Goal: Find specific page/section: Find specific page/section

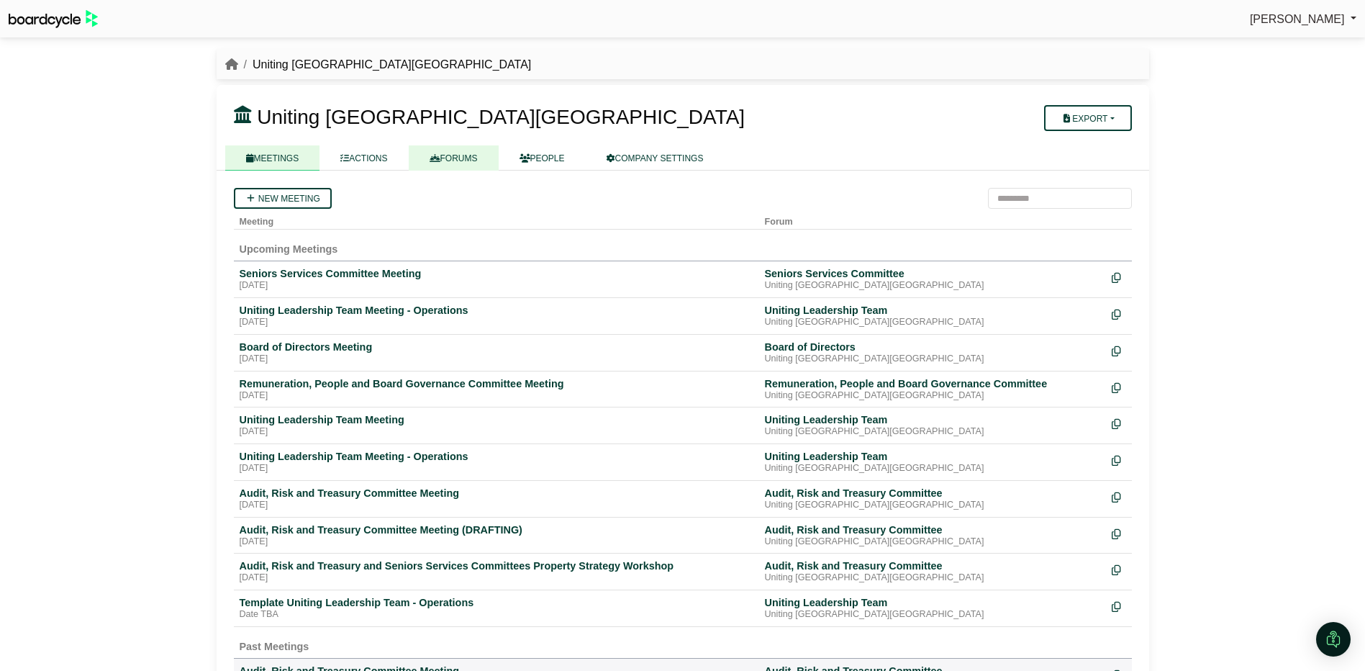
click at [440, 158] on link "FORUMS" at bounding box center [454, 157] width 90 height 25
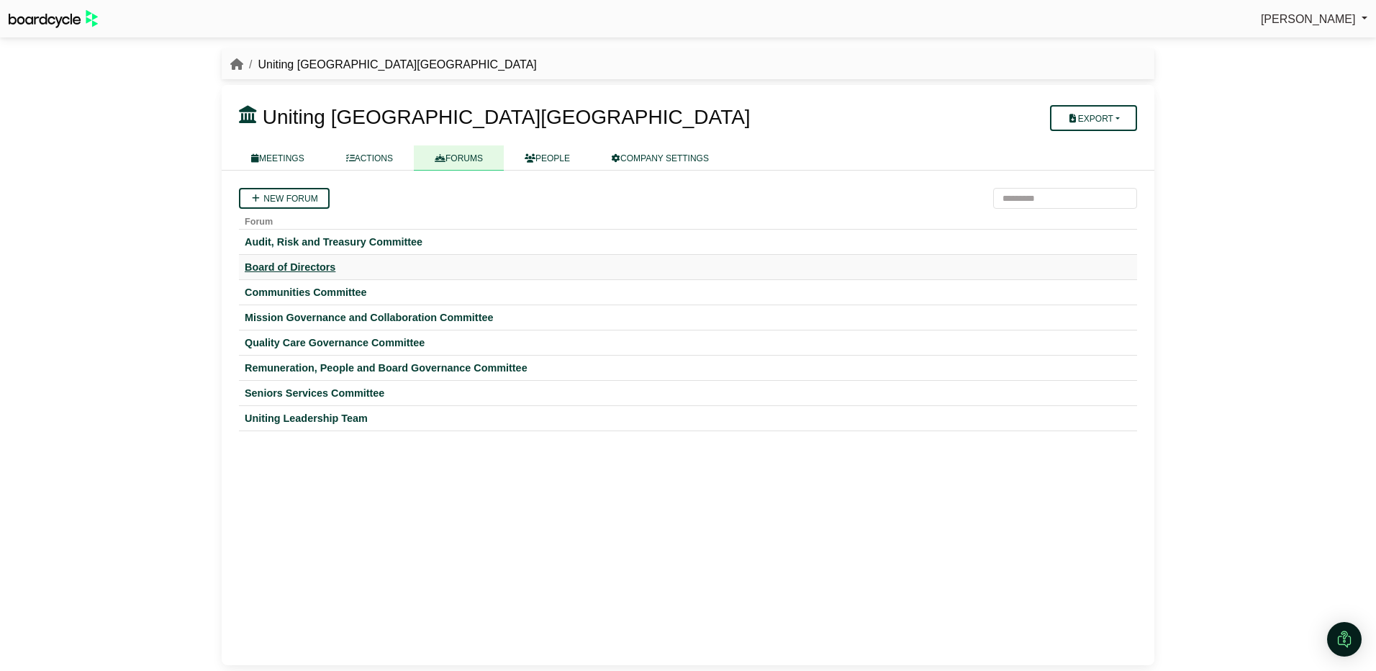
click at [302, 265] on div "Board of Directors" at bounding box center [688, 267] width 887 height 13
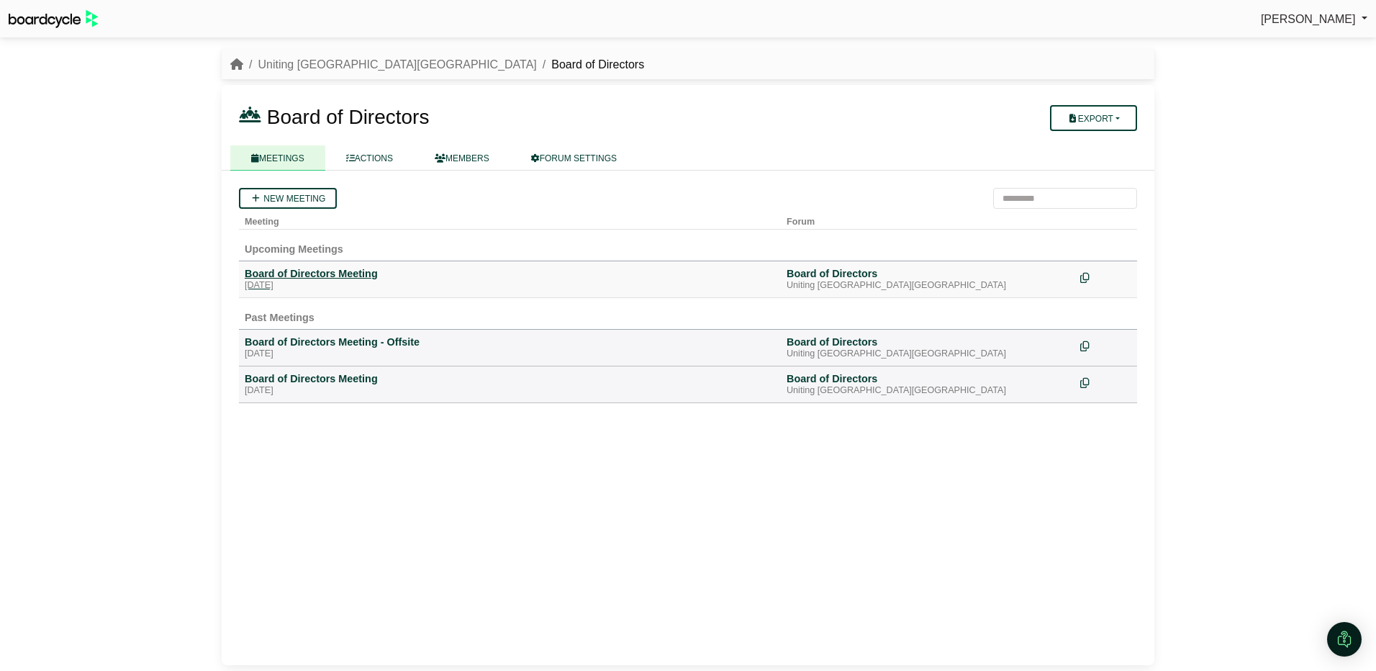
click at [302, 276] on div "Board of Directors Meeting" at bounding box center [510, 273] width 530 height 13
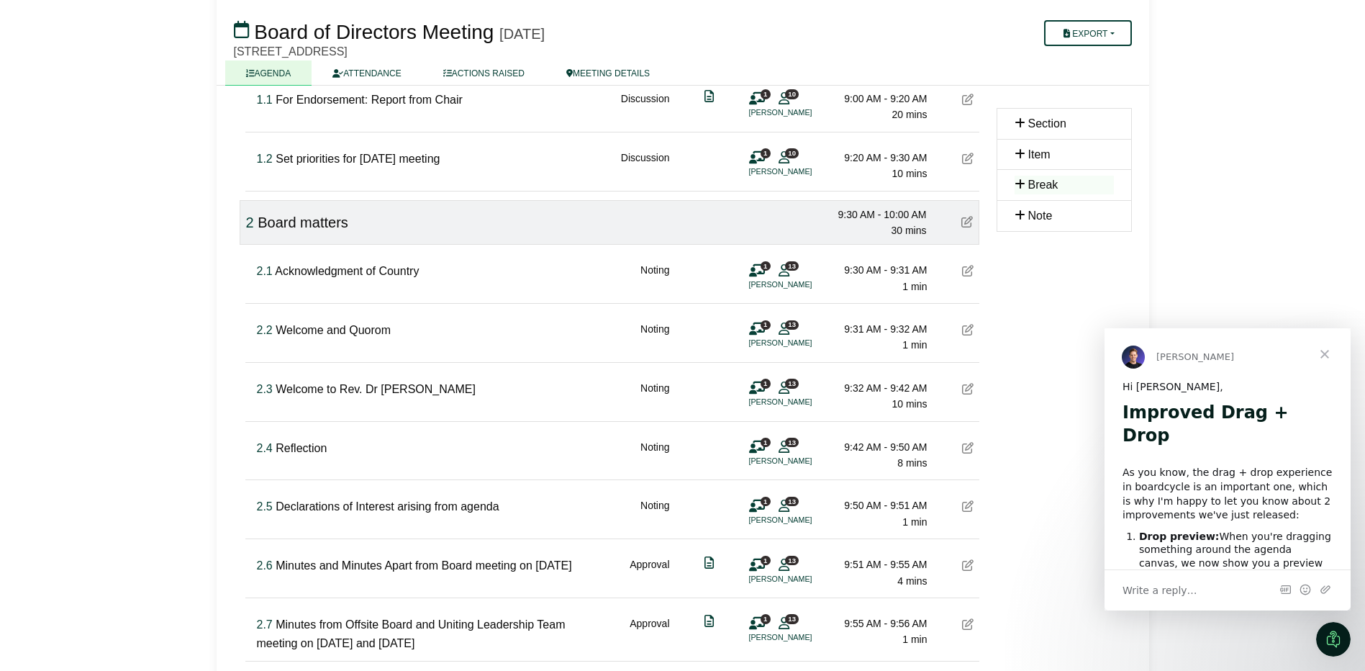
scroll to position [216, 0]
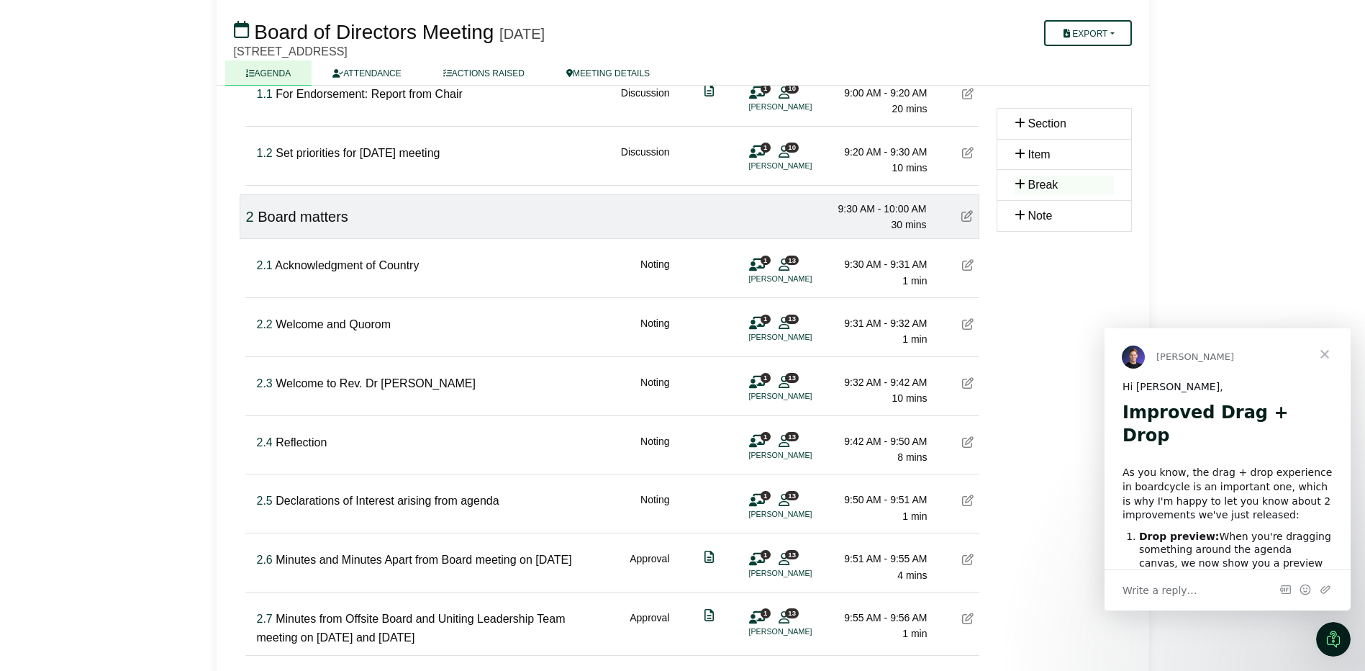
click at [1328, 353] on span "Close" at bounding box center [1325, 354] width 52 height 52
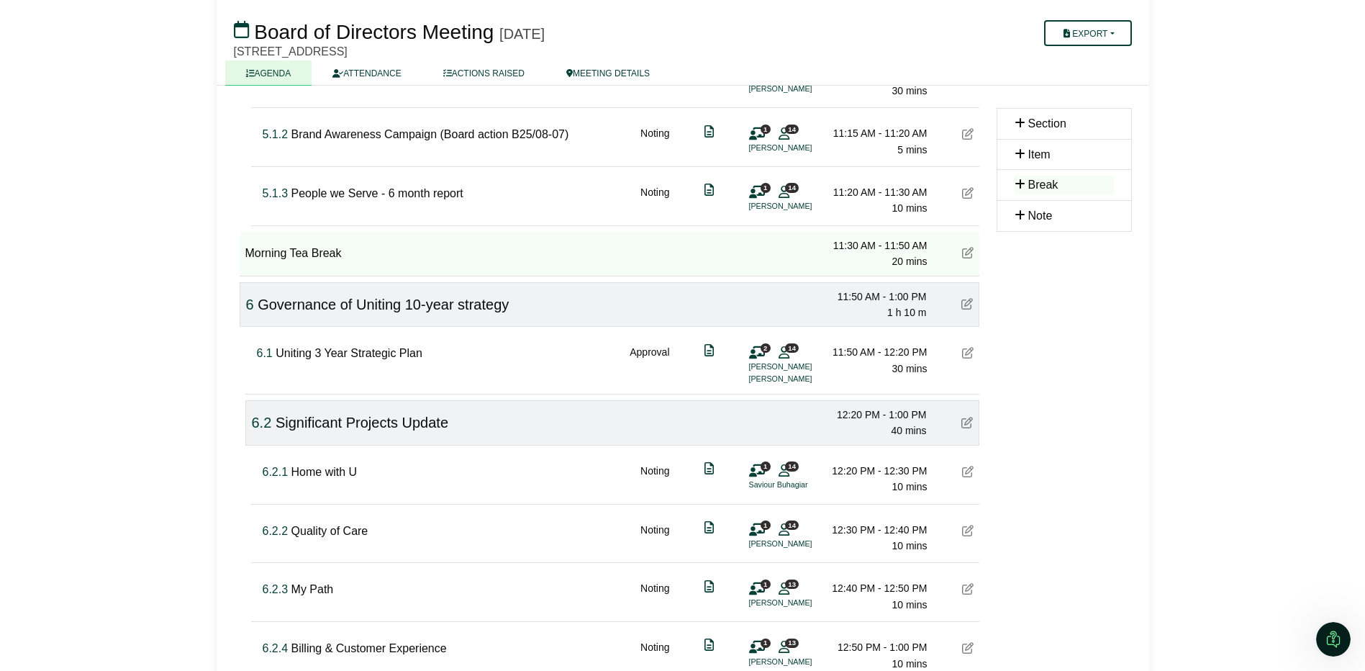
scroll to position [1295, 0]
